Goal: Find specific page/section: Find specific page/section

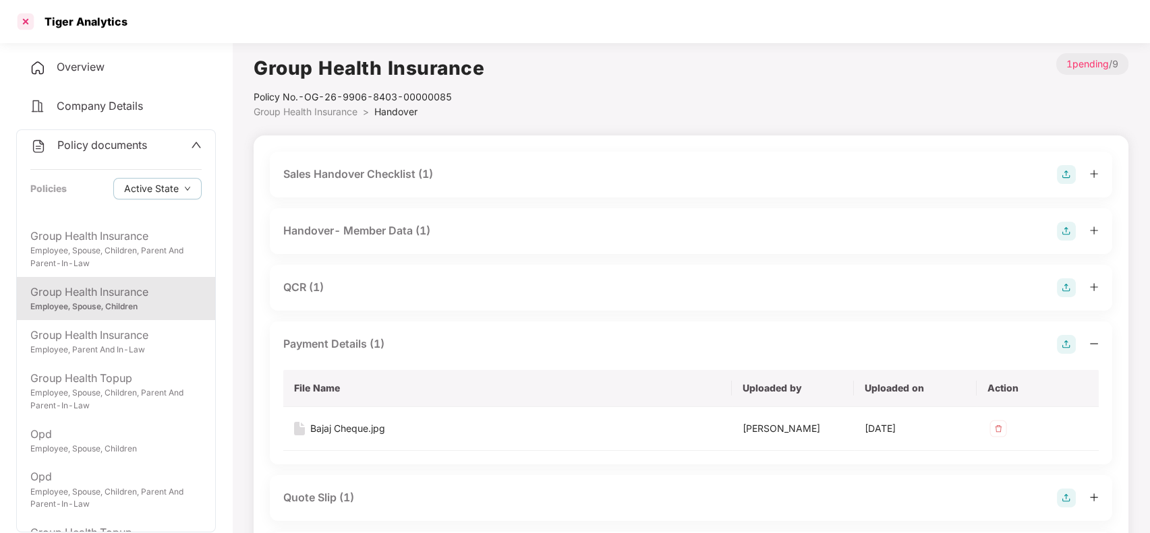
click at [24, 24] on div at bounding box center [26, 22] width 22 height 22
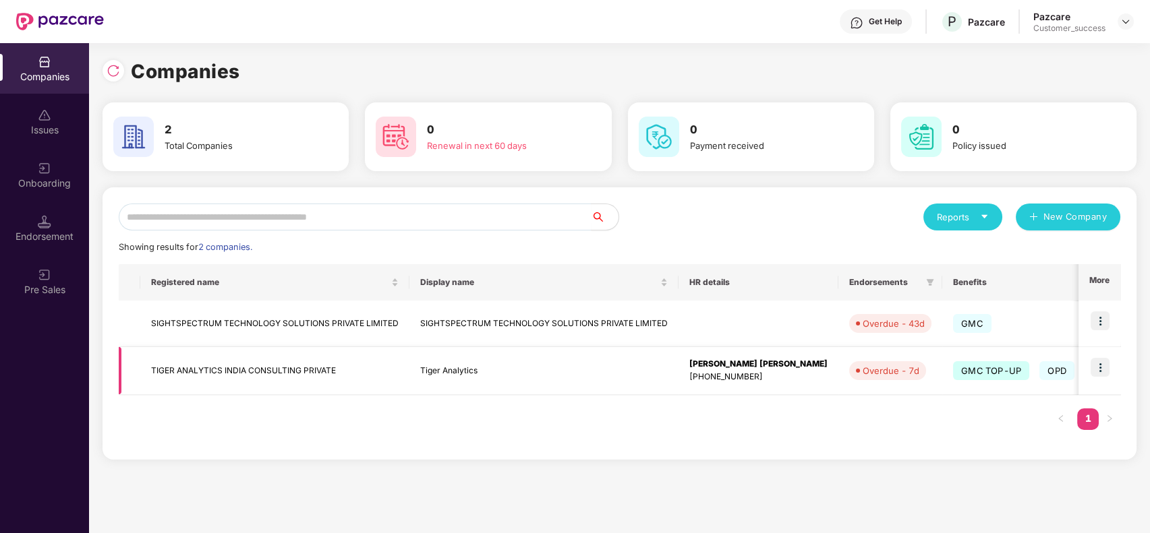
click at [1100, 364] on img at bounding box center [1100, 367] width 19 height 19
click at [708, 437] on div "Registered name Display name HR details Endorsements Benefits Earliest Renewal …" at bounding box center [619, 353] width 1001 height 179
click at [1105, 316] on img at bounding box center [1100, 321] width 19 height 19
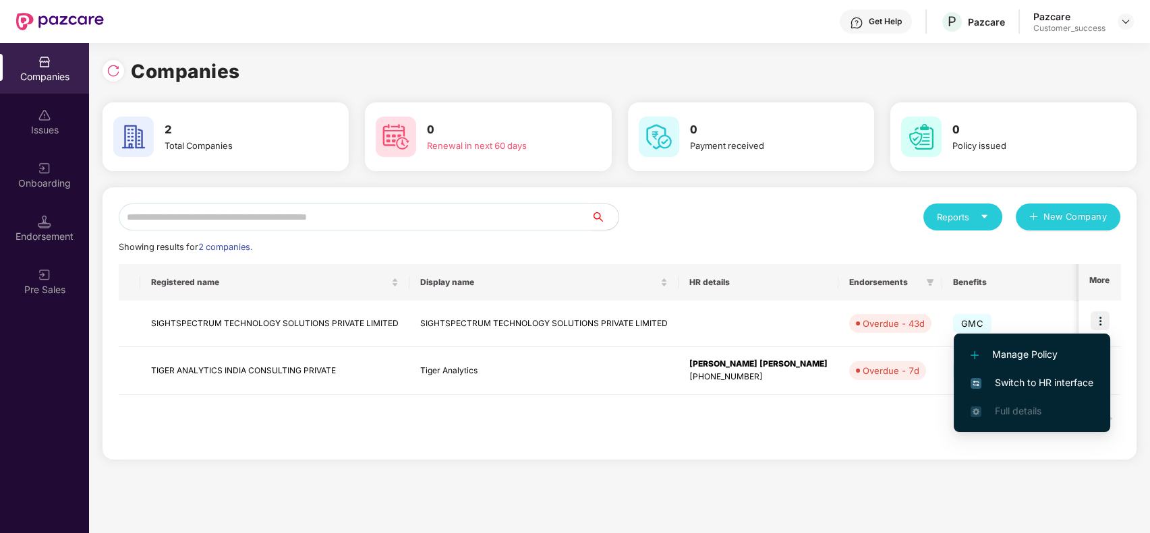
click at [778, 439] on div "Registered name Display name HR details Endorsements Benefits Earliest Renewal …" at bounding box center [619, 353] width 1001 height 179
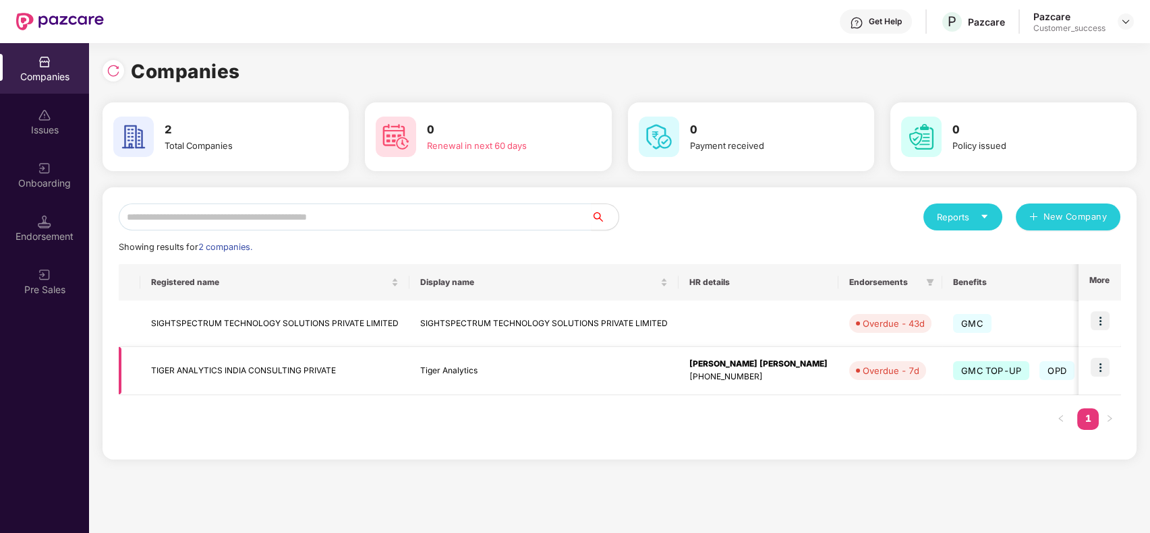
click at [1103, 369] on img at bounding box center [1100, 367] width 19 height 19
click at [705, 398] on div "Registered name Display name HR details Endorsements Benefits Earliest Renewal …" at bounding box center [619, 353] width 1001 height 179
click at [1105, 371] on img at bounding box center [1100, 367] width 19 height 19
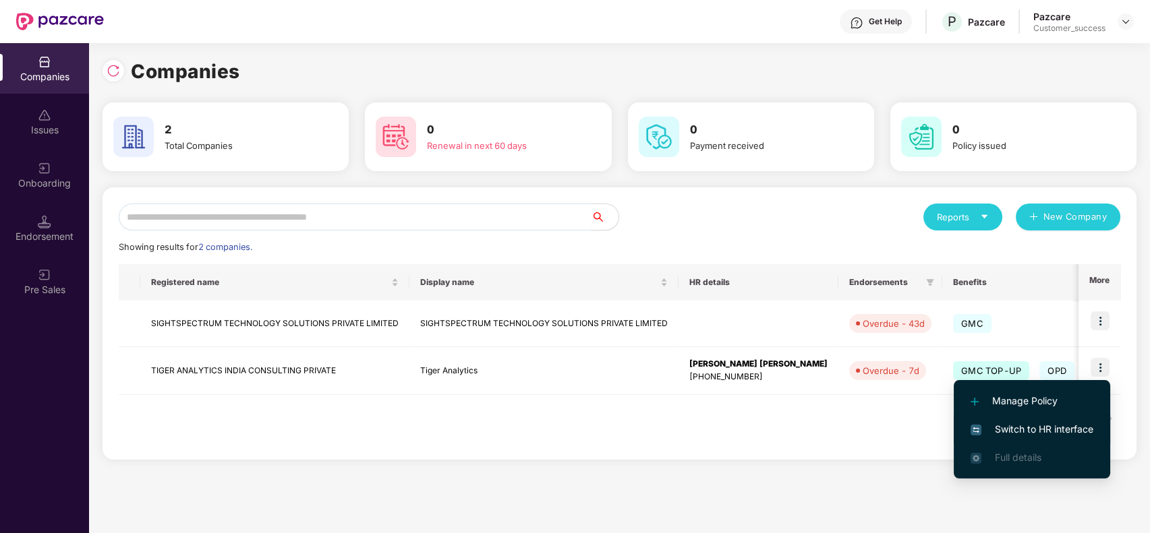
click at [1023, 424] on span "Switch to HR interface" at bounding box center [1031, 429] width 123 height 15
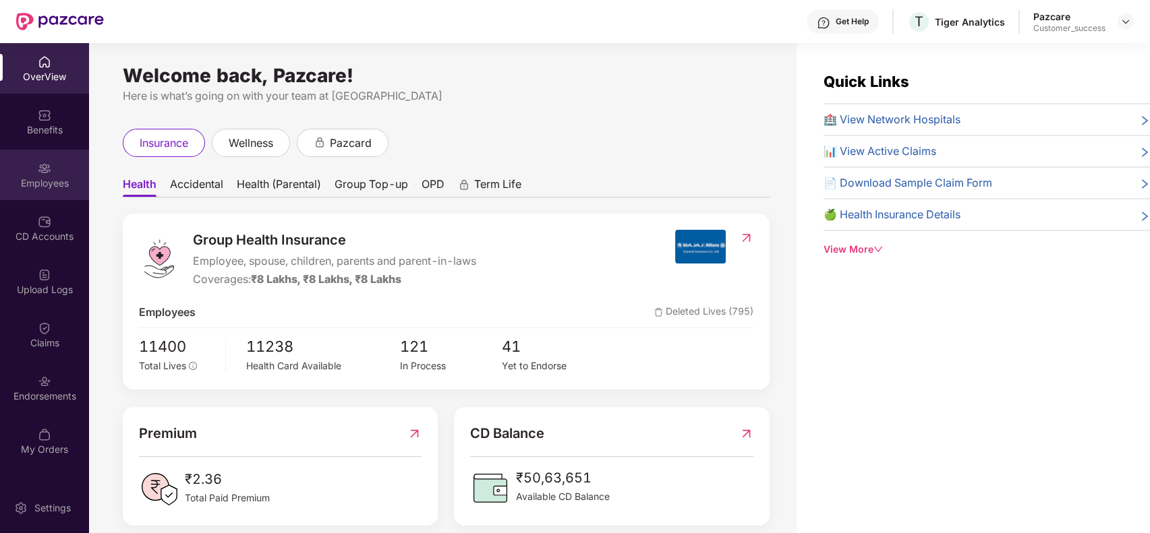
click at [24, 186] on div "Employees" at bounding box center [44, 183] width 89 height 13
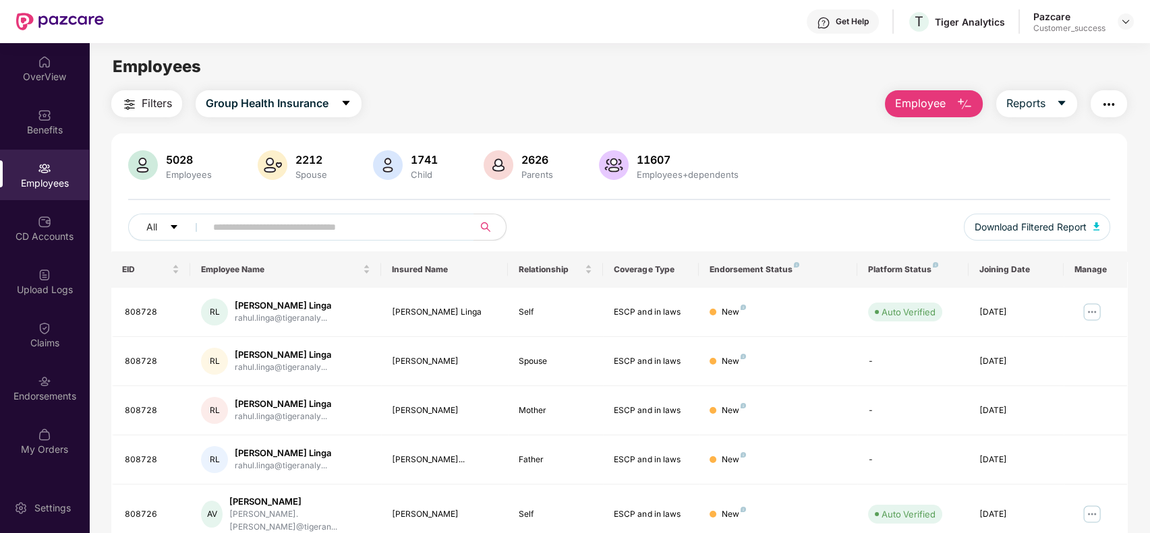
click at [332, 218] on input "text" at bounding box center [334, 227] width 242 height 20
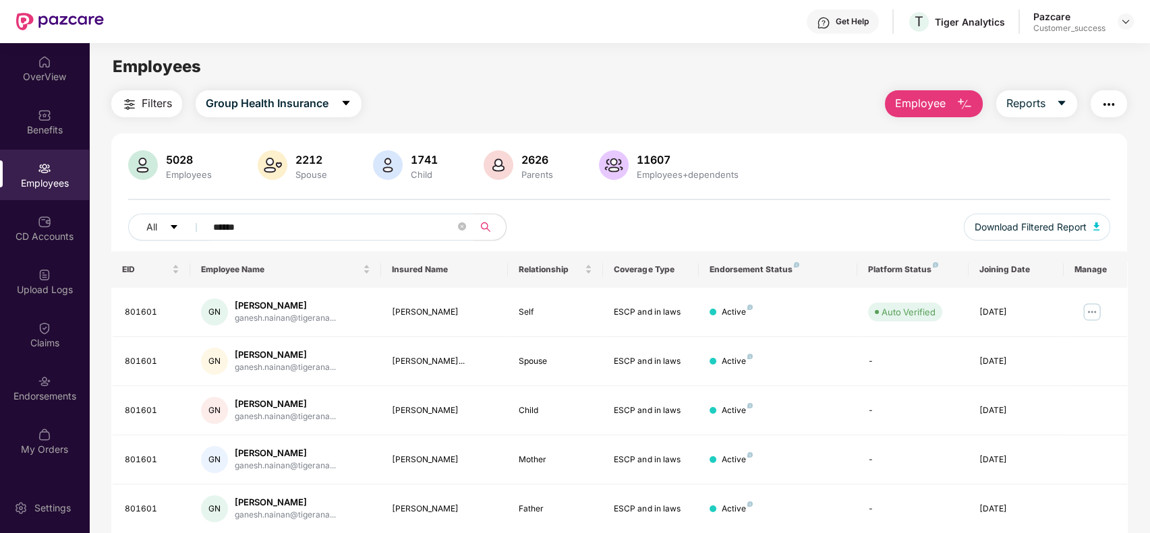
type input "******"
click at [459, 229] on icon "close-circle" at bounding box center [462, 227] width 8 height 8
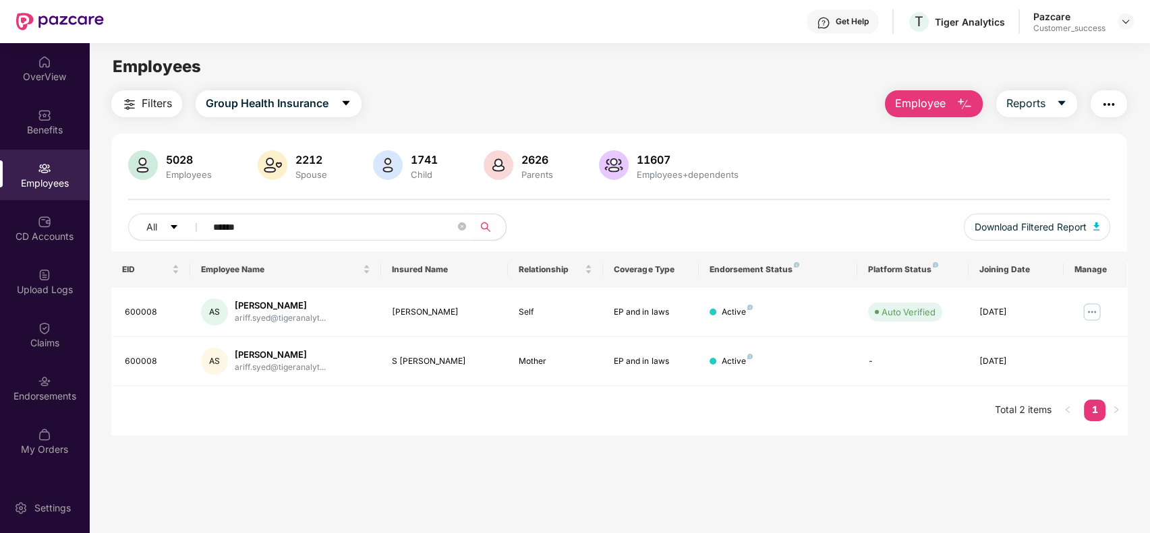
type input "******"
